Goal: Task Accomplishment & Management: Manage account settings

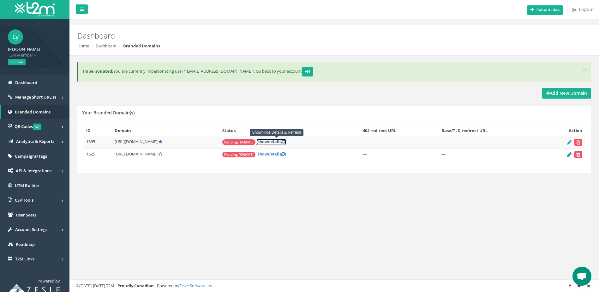
click at [276, 142] on link "[ show details ]" at bounding box center [271, 142] width 30 height 6
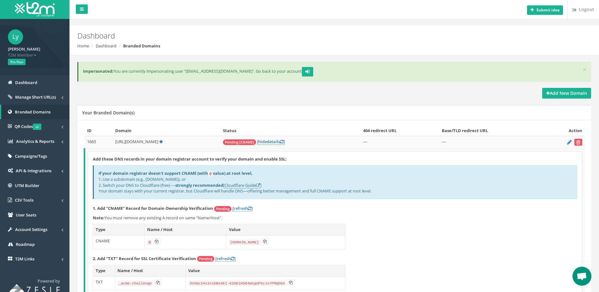
drag, startPoint x: 98, startPoint y: 179, endPoint x: 389, endPoint y: 193, distance: 290.9
click at [389, 193] on div "If your domain registrar doesn't support CNAME (with @ value) at root level, 1.…" at bounding box center [335, 182] width 484 height 34
copy div "1. Use a subdomain (e.g., link.example.com), or 2. Switch your DNS to Cloudflar…"
click at [47, 100] on link "Manage Short URL(s)" at bounding box center [34, 97] width 69 height 15
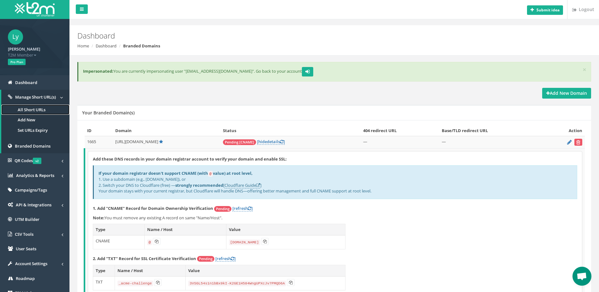
click at [40, 109] on link "All Short URLs" at bounding box center [35, 109] width 68 height 10
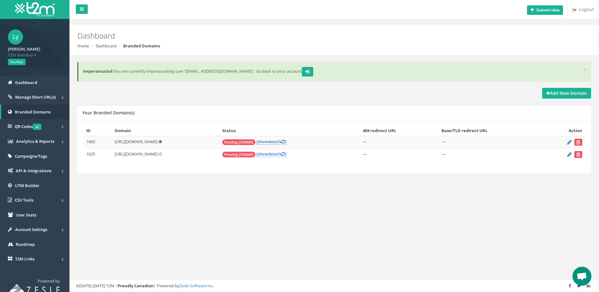
drag, startPoint x: 129, startPoint y: 155, endPoint x: 159, endPoint y: 156, distance: 29.7
click at [157, 156] on span "[URL][DOMAIN_NAME]" at bounding box center [136, 154] width 43 height 6
copy span "[DOMAIN_NAME]"
click at [282, 154] on link "[ show details ]" at bounding box center [271, 154] width 30 height 6
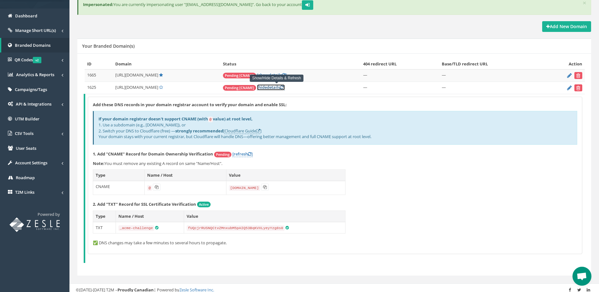
scroll to position [70, 0]
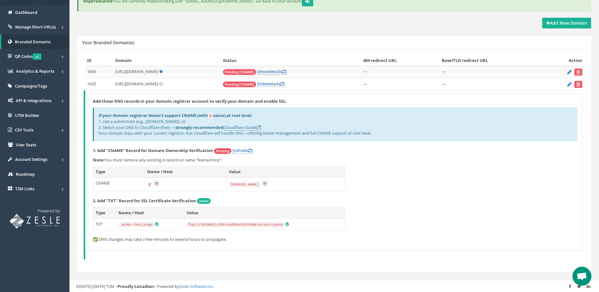
click at [347, 57] on th "Status" at bounding box center [290, 60] width 140 height 11
click at [284, 69] on link "[ show details ]" at bounding box center [272, 71] width 30 height 6
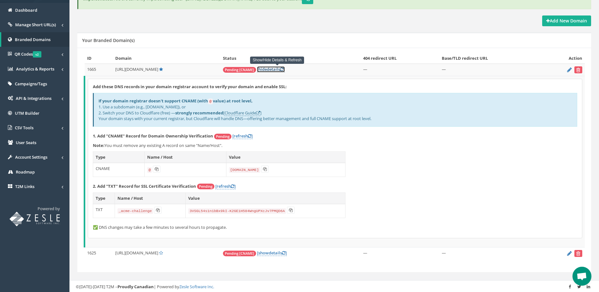
scroll to position [73, 0]
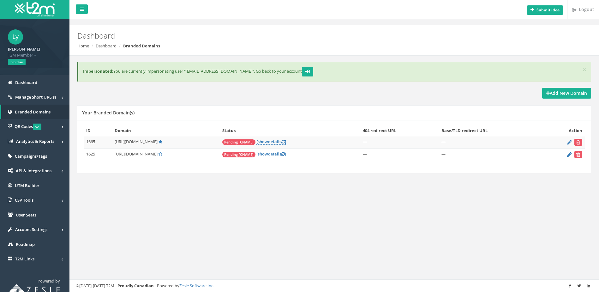
scroll to position [7, 0]
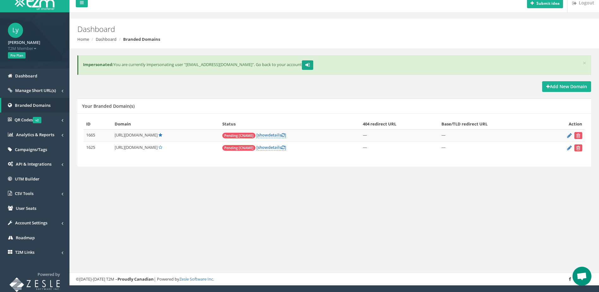
click at [302, 65] on button "submit" at bounding box center [307, 64] width 11 height 9
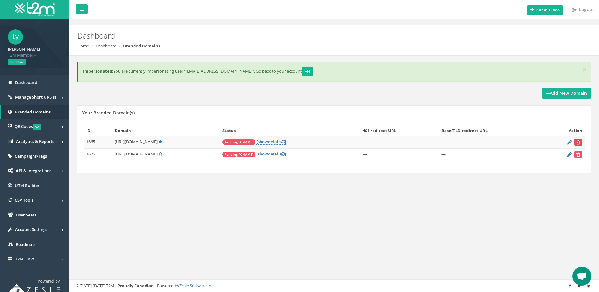
drag, startPoint x: 577, startPoint y: 142, endPoint x: 327, endPoint y: 22, distance: 276.5
click at [577, 142] on icon "submit" at bounding box center [578, 142] width 4 height 4
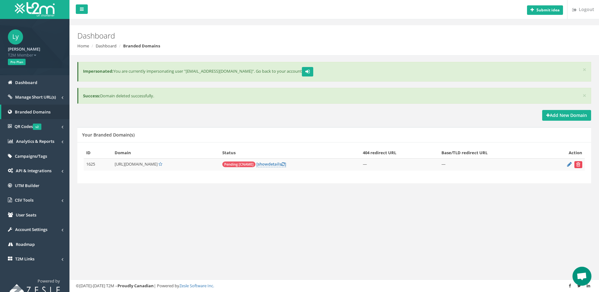
click at [579, 165] on icon "submit" at bounding box center [578, 164] width 4 height 4
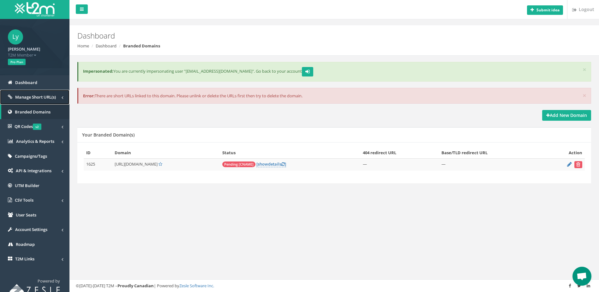
click at [46, 98] on span "Manage Short URL(s)" at bounding box center [35, 97] width 41 height 6
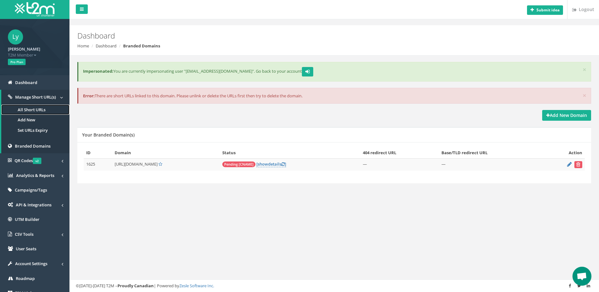
click at [35, 109] on link "All Short URLs" at bounding box center [35, 109] width 68 height 10
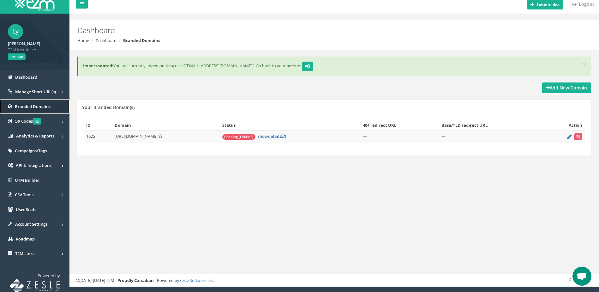
scroll to position [7, 0]
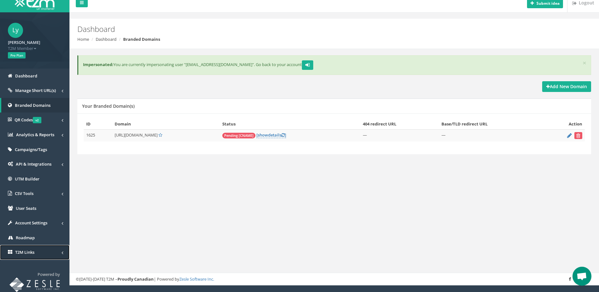
click at [50, 253] on link "T2M Links" at bounding box center [34, 252] width 69 height 15
click at [302, 65] on button "submit" at bounding box center [307, 64] width 11 height 9
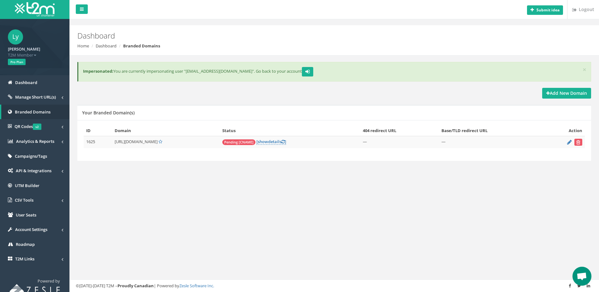
click at [220, 90] on div "Add New Domain" at bounding box center [333, 93] width 513 height 11
click at [218, 90] on div "Add New Domain" at bounding box center [333, 93] width 513 height 11
click at [216, 90] on div "Add New Domain" at bounding box center [333, 93] width 513 height 11
click at [325, 96] on div "Add New Domain" at bounding box center [333, 93] width 513 height 11
